Goal: Register for event/course

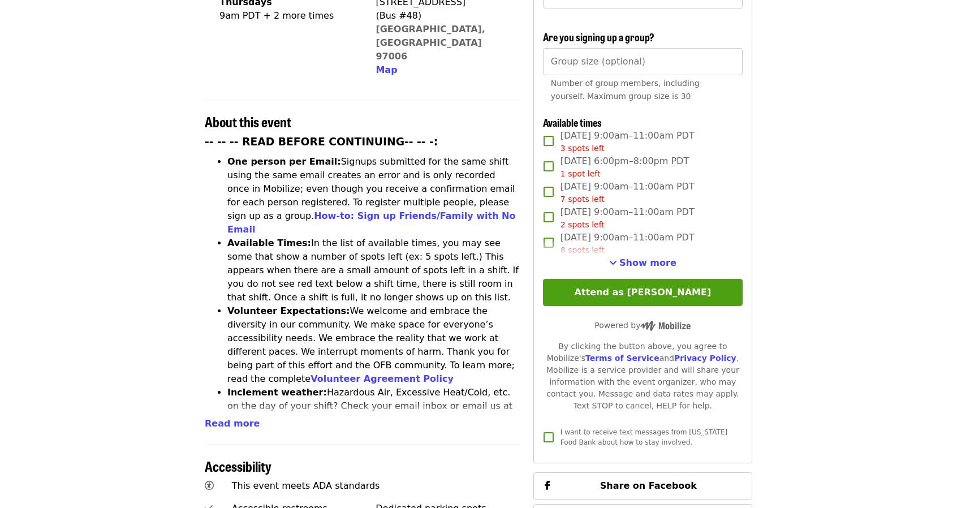
scroll to position [352, 0]
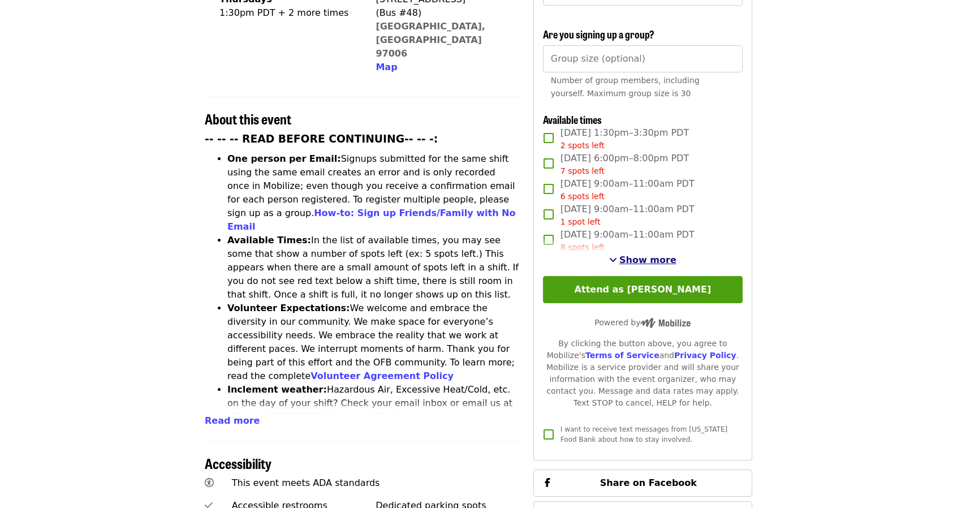
click at [633, 259] on span "Show more" at bounding box center [647, 260] width 57 height 11
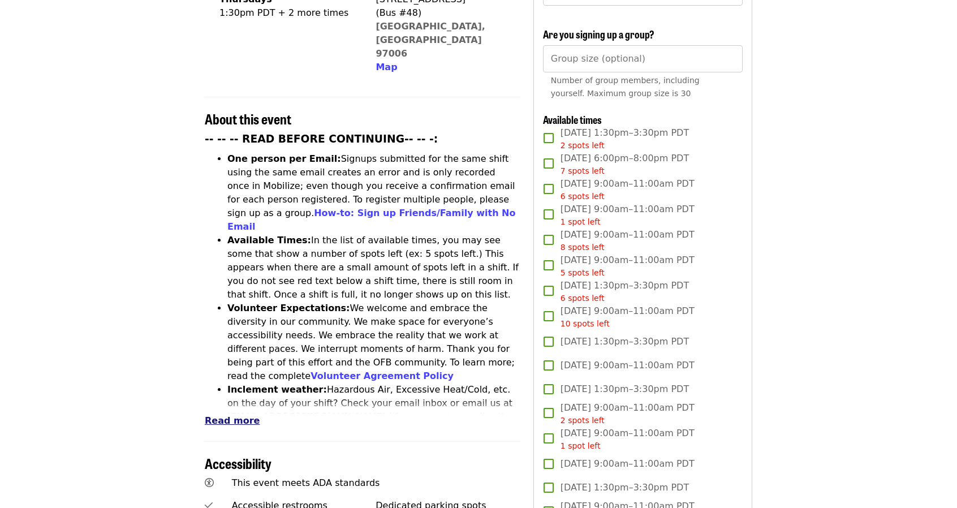
click at [219, 415] on span "Read more" at bounding box center [232, 420] width 55 height 11
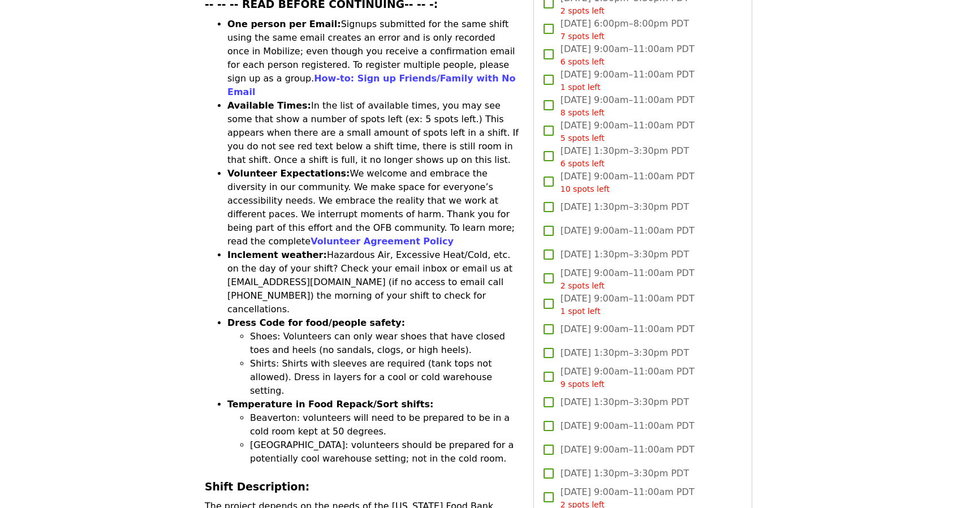
scroll to position [553, 0]
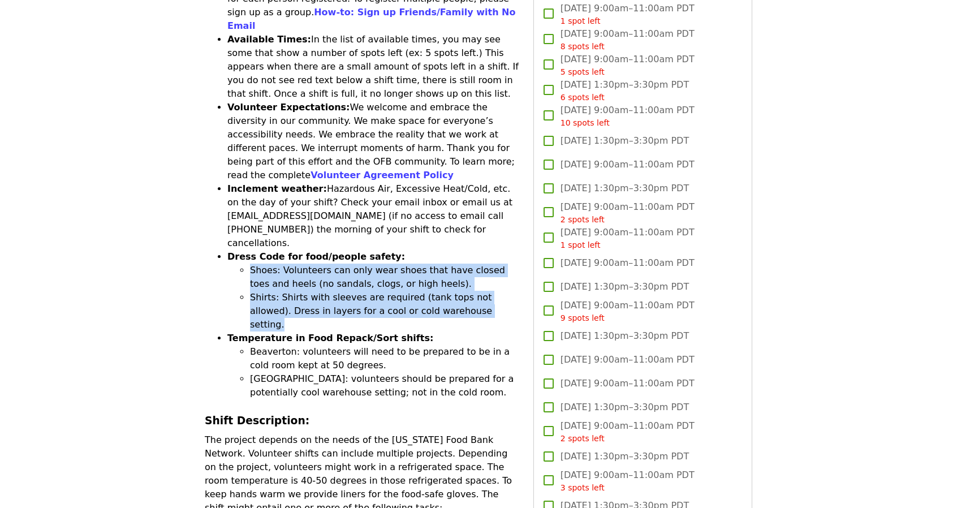
drag, startPoint x: 249, startPoint y: 195, endPoint x: 455, endPoint y: 242, distance: 210.7
click at [455, 264] on ul "Shoes: Volunteers can only wear shoes that have closed toes and heels (no sanda…" at bounding box center [373, 298] width 292 height 68
copy ul "Shoes: Volunteers can only wear shoes that have closed toes and heels (no sanda…"
click at [446, 291] on li "Shirts: Shirts with sleeves are required (tank tops not allowed). Dress in laye…" at bounding box center [385, 311] width 270 height 41
drag, startPoint x: 279, startPoint y: 196, endPoint x: 408, endPoint y: 215, distance: 130.9
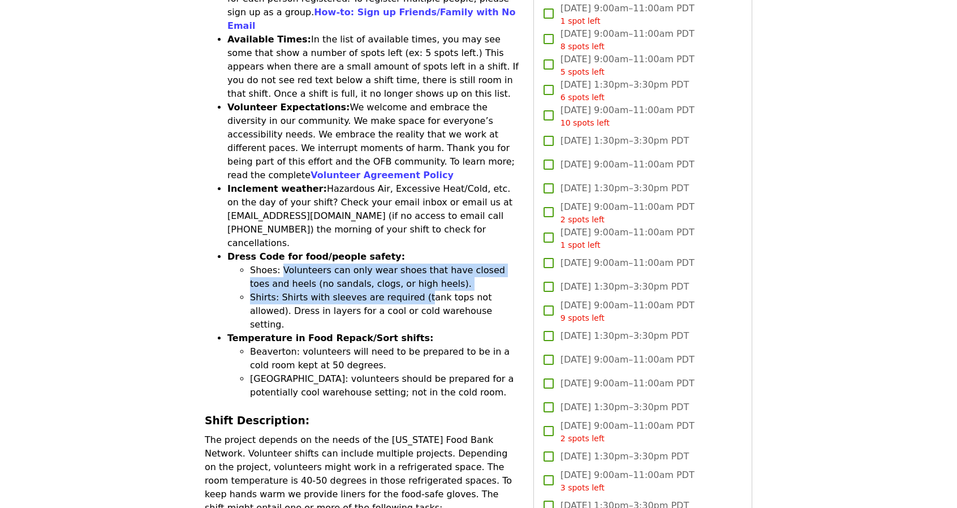
click at [408, 264] on ul "Shoes: Volunteers can only wear shoes that have closed toes and heels (no sanda…" at bounding box center [373, 298] width 292 height 68
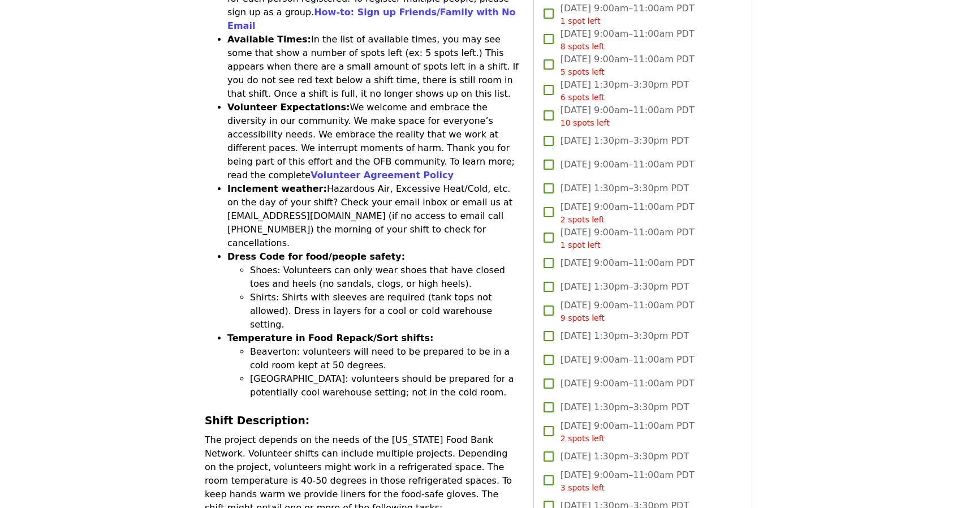
click at [390, 345] on li "Beaverton: volunteers will need to be prepared to be in a cold room kept at 50 …" at bounding box center [385, 358] width 270 height 27
